Goal: Complete application form: Complete application form

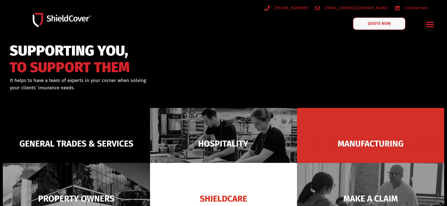
click at [371, 25] on span "QUOTE NOW" at bounding box center [379, 24] width 23 height 4
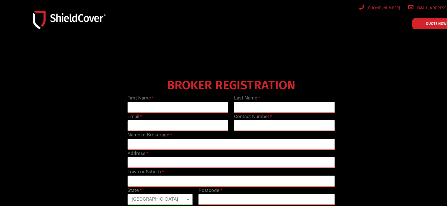
click at [168, 109] on input "text" at bounding box center [177, 107] width 101 height 11
type input "Kerryn"
click at [268, 107] on input "text" at bounding box center [284, 107] width 101 height 11
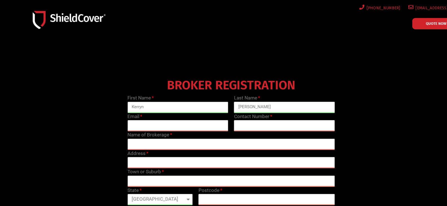
type input "[PERSON_NAME]"
click at [177, 126] on input "email" at bounding box center [177, 125] width 101 height 11
type input "[EMAIL_ADDRESS][DOMAIN_NAME]"
click at [258, 124] on input "text" at bounding box center [284, 125] width 101 height 11
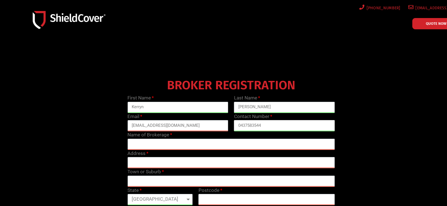
type input "0437583544"
click at [168, 143] on input "text" at bounding box center [231, 144] width 208 height 11
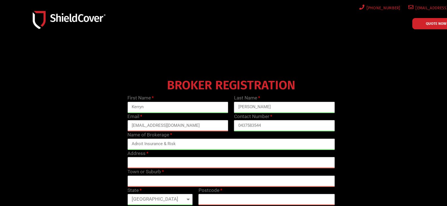
type input "Adroit Insurance & Risk"
click at [143, 163] on input "text" at bounding box center [231, 162] width 208 height 11
type input "28-30 kay Street"
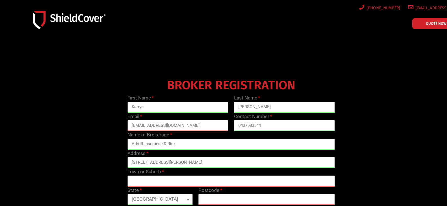
click at [142, 184] on input "text" at bounding box center [231, 181] width 208 height 11
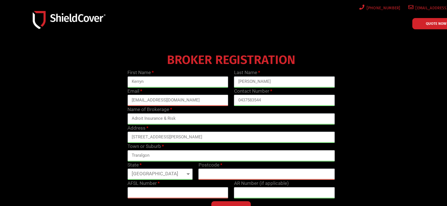
scroll to position [56, 0]
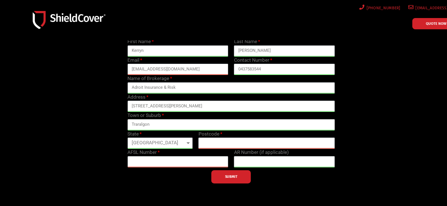
type input "Traralgon"
click at [199, 145] on input "text" at bounding box center [267, 143] width 136 height 11
type input "3842"
